Goal: Find contact information: Find contact information

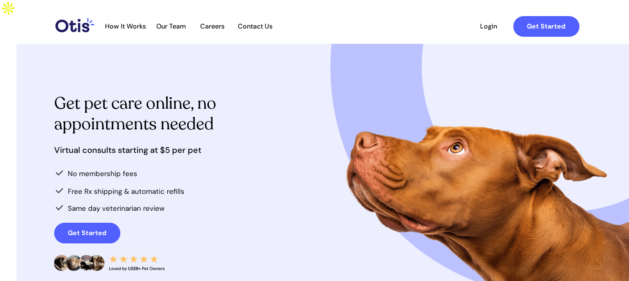
click at [242, 28] on span "Contact Us" at bounding box center [255, 26] width 43 height 8
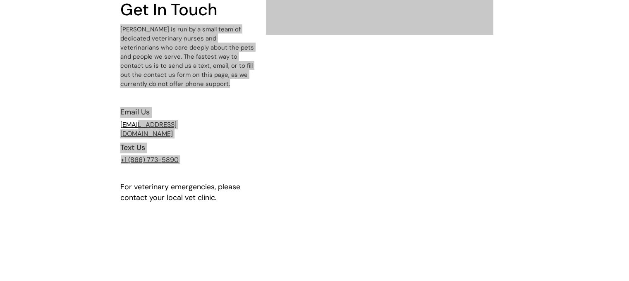
scroll to position [75, 0]
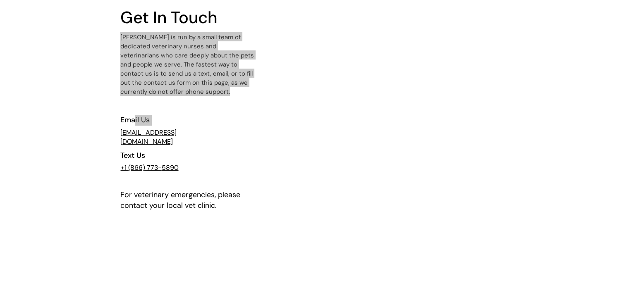
drag, startPoint x: 210, startPoint y: 122, endPoint x: 135, endPoint y: 122, distance: 75.3
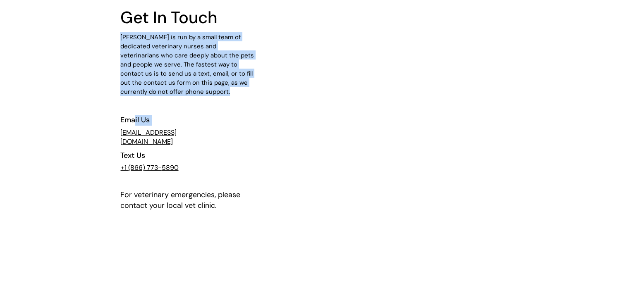
click at [181, 105] on div at bounding box center [314, 173] width 389 height 408
click at [168, 115] on div at bounding box center [314, 173] width 389 height 408
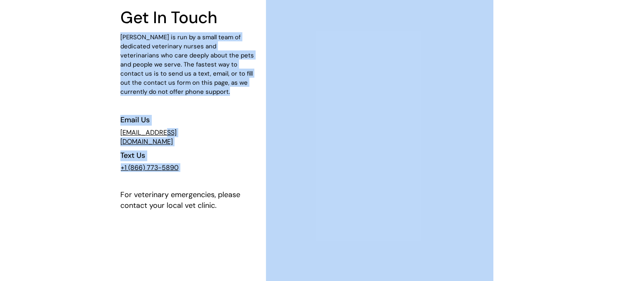
drag, startPoint x: 164, startPoint y: 121, endPoint x: 158, endPoint y: 133, distance: 12.9
click at [164, 107] on div at bounding box center [314, 173] width 389 height 408
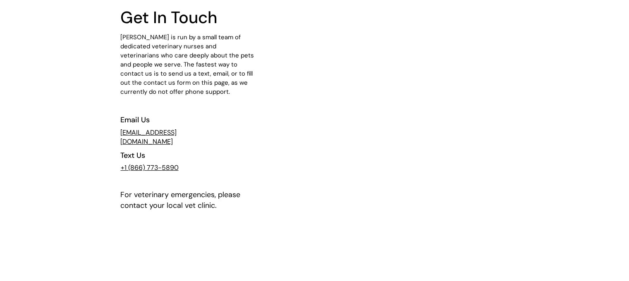
drag, startPoint x: 117, startPoint y: 131, endPoint x: 61, endPoint y: 131, distance: 56.2
click at [61, 131] on div at bounding box center [314, 173] width 629 height 408
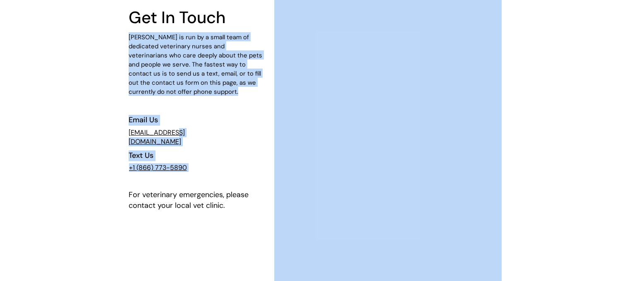
drag, startPoint x: 167, startPoint y: 119, endPoint x: 162, endPoint y: 128, distance: 10.8
click at [170, 117] on div at bounding box center [331, 173] width 389 height 408
click at [189, 124] on div at bounding box center [331, 173] width 389 height 408
click at [199, 124] on div at bounding box center [331, 173] width 389 height 408
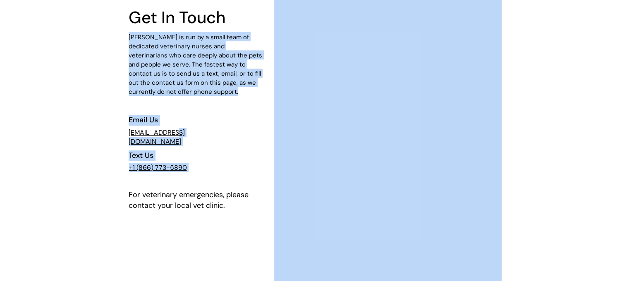
click at [190, 115] on div at bounding box center [331, 173] width 389 height 408
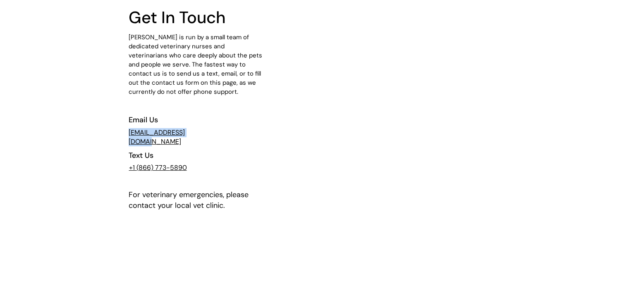
drag, startPoint x: 195, startPoint y: 130, endPoint x: 122, endPoint y: 134, distance: 72.5
click at [129, 134] on p "[EMAIL_ADDRESS][DOMAIN_NAME]" at bounding box center [168, 137] width 79 height 18
copy link "[EMAIL_ADDRESS][DOMAIN_NAME]"
